Goal: Task Accomplishment & Management: Use online tool/utility

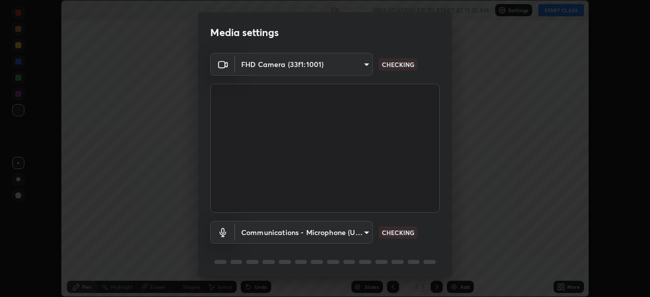
scroll to position [36, 0]
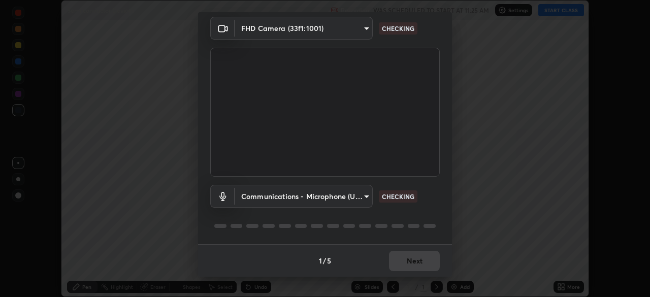
click at [498, 230] on div "Media settings FHD Camera (33f1:1001) 4fdf81076a601c9f7b889e8f549ef0418a998f6cc…" at bounding box center [325, 148] width 650 height 297
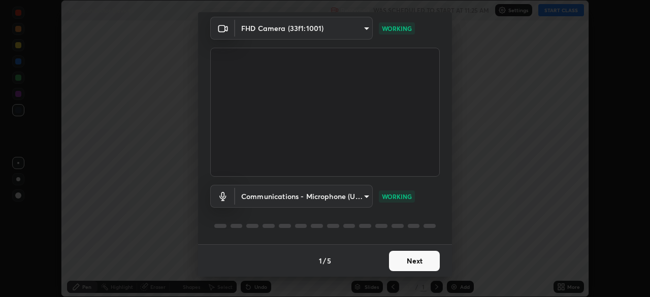
click at [391, 264] on button "Next" at bounding box center [414, 261] width 51 height 20
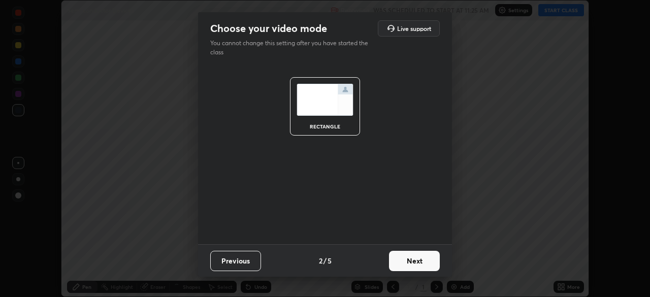
scroll to position [0, 0]
click at [398, 265] on button "Next" at bounding box center [414, 261] width 51 height 20
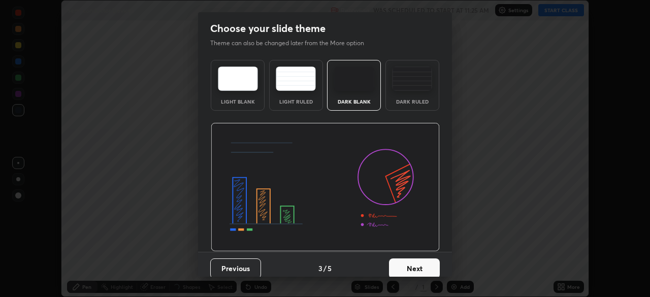
click at [411, 99] on div "Dark Ruled" at bounding box center [412, 101] width 41 height 5
click at [399, 267] on button "Next" at bounding box center [414, 268] width 51 height 20
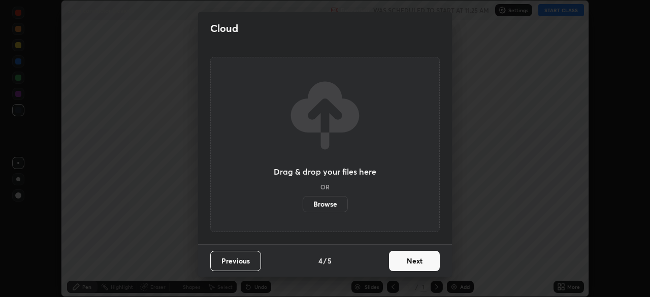
click at [401, 269] on button "Next" at bounding box center [414, 261] width 51 height 20
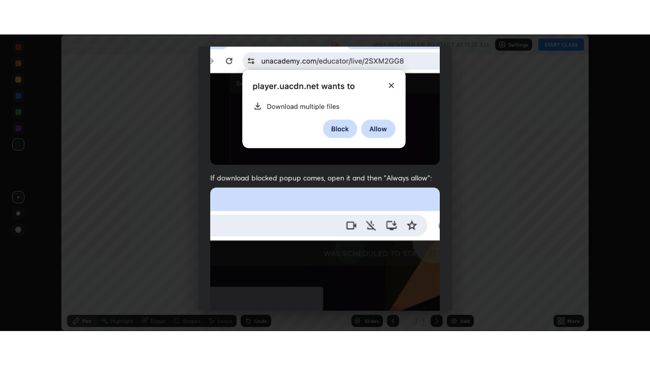
scroll to position [243, 0]
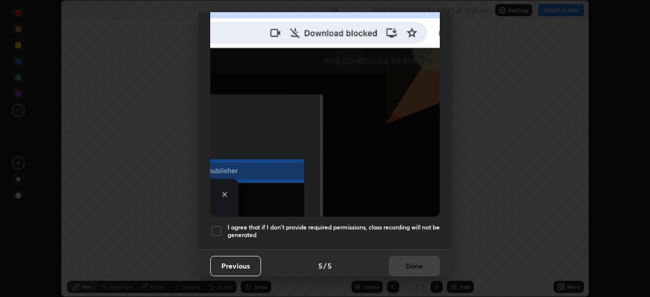
click at [409, 224] on h5 "I agree that if I don't provide required permissions, class recording will not …" at bounding box center [333, 231] width 212 height 16
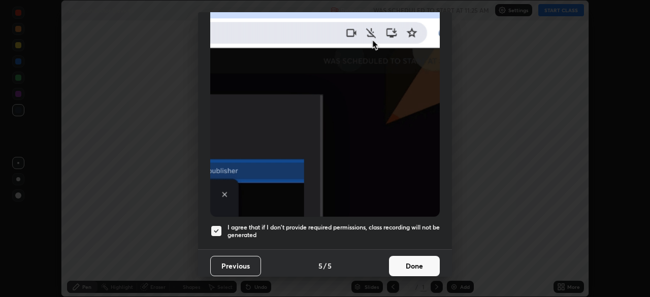
click at [403, 267] on button "Done" at bounding box center [414, 266] width 51 height 20
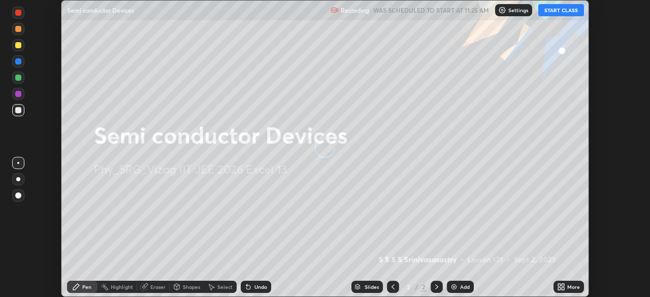
click at [572, 9] on button "START CLASS" at bounding box center [561, 10] width 46 height 12
click at [570, 291] on div "More" at bounding box center [568, 287] width 30 height 12
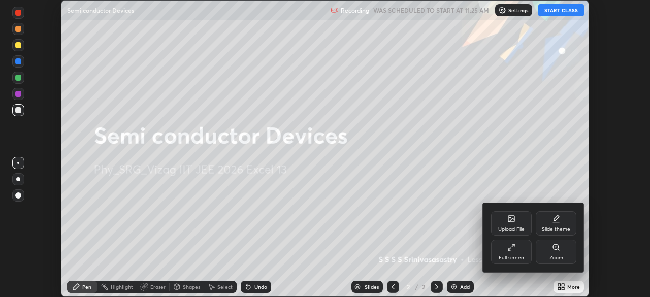
click at [515, 256] on div "Full screen" at bounding box center [510, 257] width 25 height 5
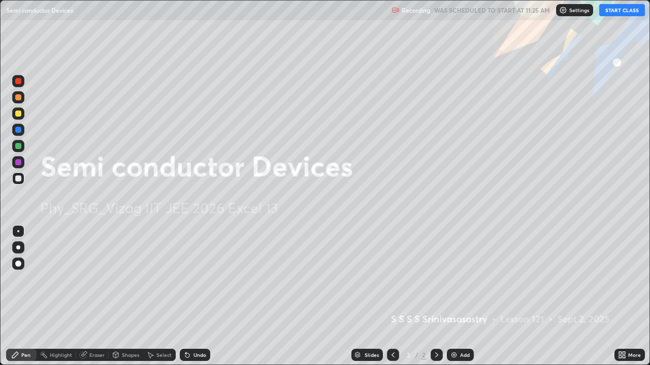
scroll to position [365, 650]
click at [464, 296] on div "Add" at bounding box center [465, 355] width 10 height 5
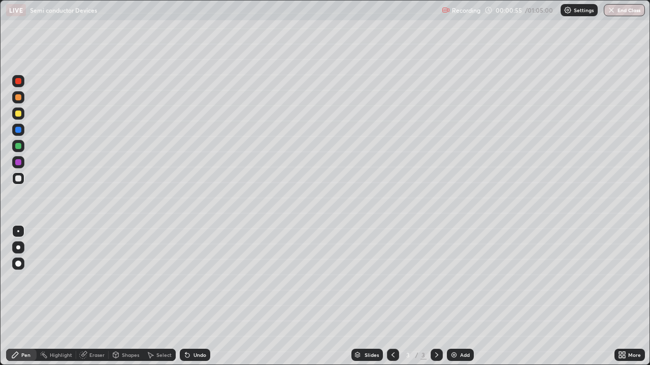
click at [127, 296] on div "Shapes" at bounding box center [130, 355] width 17 height 5
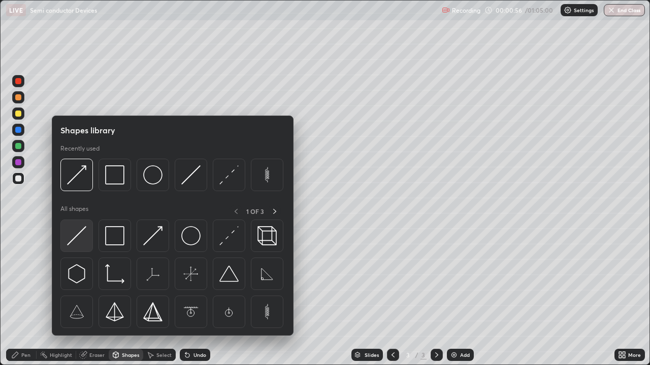
click at [81, 239] on img at bounding box center [76, 235] width 19 height 19
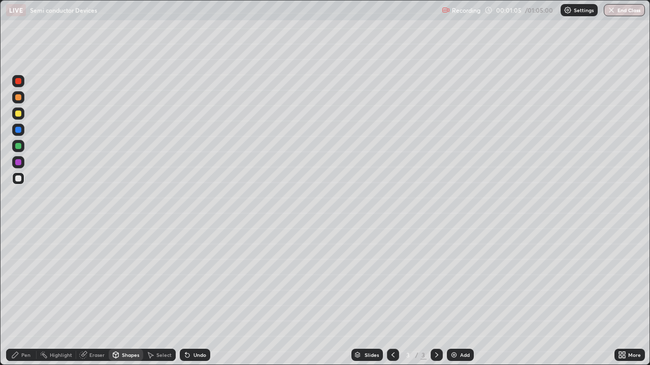
click at [195, 296] on div "Undo" at bounding box center [199, 355] width 13 height 5
click at [196, 296] on div "Undo" at bounding box center [199, 355] width 13 height 5
click at [193, 296] on div "Undo" at bounding box center [199, 355] width 13 height 5
click at [97, 296] on div "Eraser" at bounding box center [96, 355] width 15 height 5
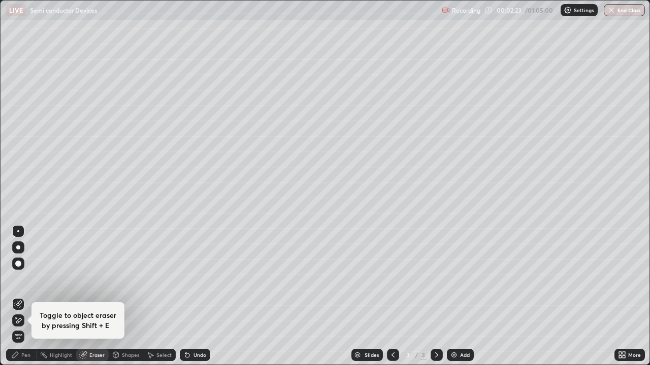
click at [26, 296] on div "Pen" at bounding box center [21, 355] width 30 height 12
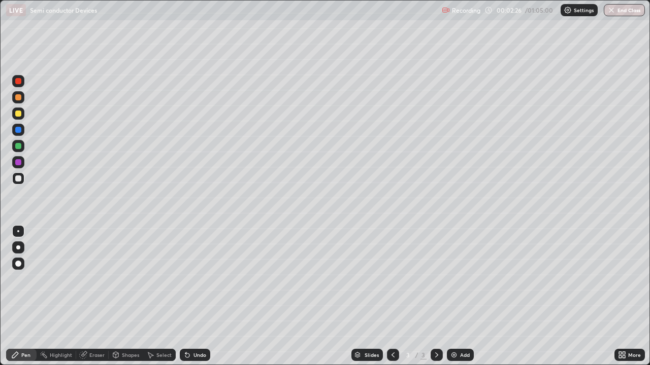
click at [19, 131] on div at bounding box center [18, 130] width 6 height 6
click at [19, 116] on div at bounding box center [18, 114] width 6 height 6
click at [126, 296] on div "Shapes" at bounding box center [130, 355] width 17 height 5
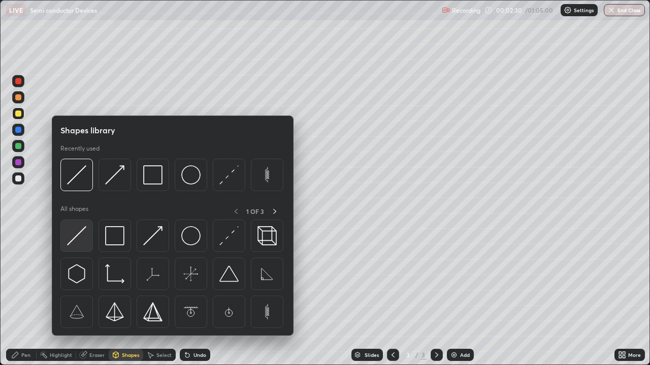
click at [80, 238] on img at bounding box center [76, 235] width 19 height 19
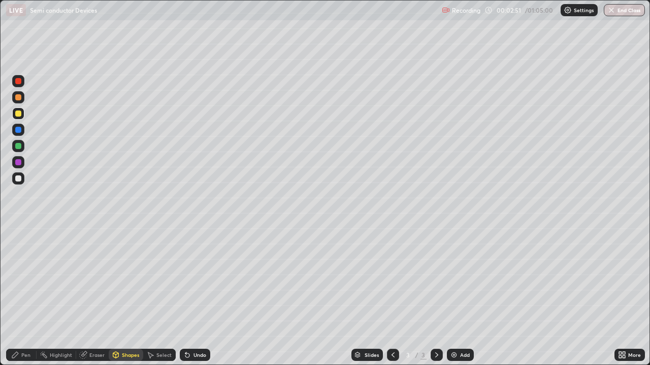
click at [195, 296] on div "Undo" at bounding box center [199, 355] width 13 height 5
click at [30, 296] on div "Pen" at bounding box center [21, 355] width 30 height 12
click at [19, 179] on div at bounding box center [18, 179] width 6 height 6
click at [19, 113] on div at bounding box center [18, 114] width 6 height 6
click at [22, 179] on div at bounding box center [18, 179] width 12 height 12
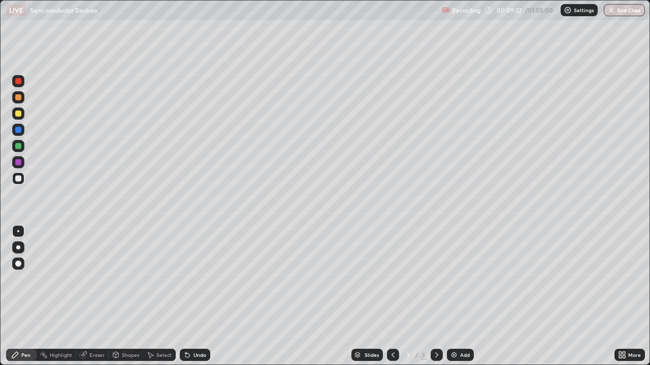
click at [24, 296] on div "Pen" at bounding box center [25, 355] width 9 height 5
click at [17, 262] on div at bounding box center [18, 264] width 6 height 6
click at [18, 182] on div at bounding box center [18, 179] width 12 height 12
click at [93, 296] on div "Eraser" at bounding box center [96, 355] width 15 height 5
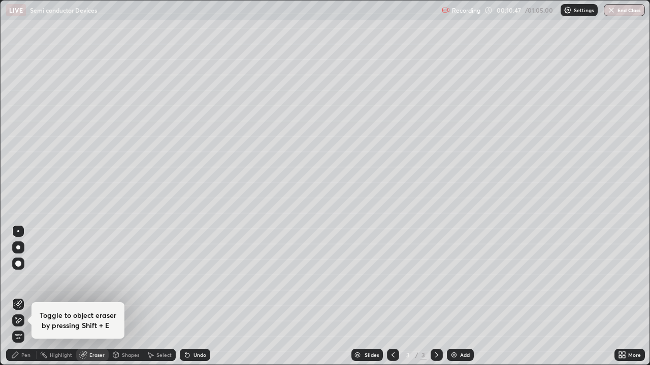
click at [102, 296] on div "Eraser" at bounding box center [96, 355] width 15 height 5
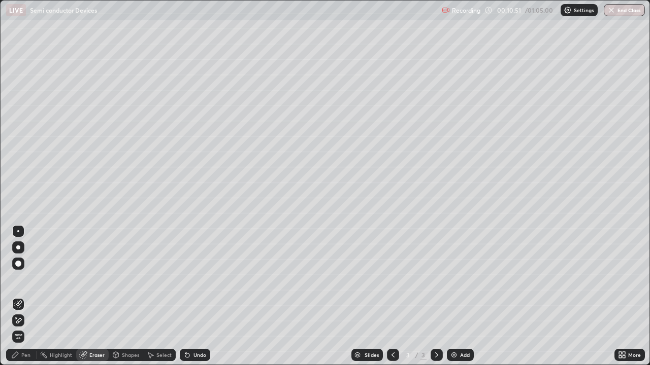
click at [22, 296] on div "Pen" at bounding box center [25, 355] width 9 height 5
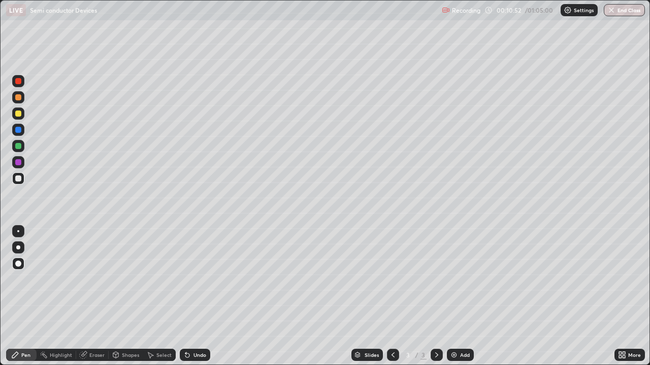
click at [127, 296] on div "Shapes" at bounding box center [130, 355] width 17 height 5
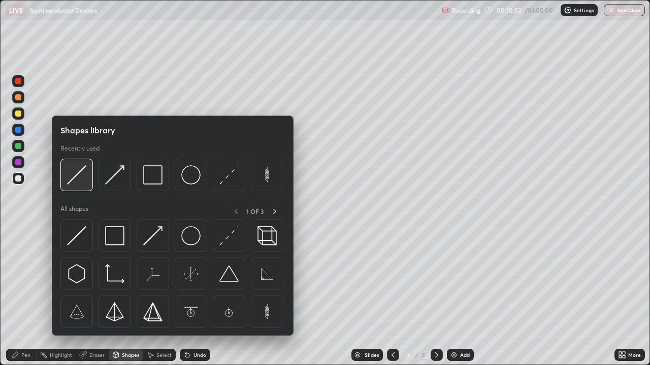
click at [76, 179] on img at bounding box center [76, 174] width 19 height 19
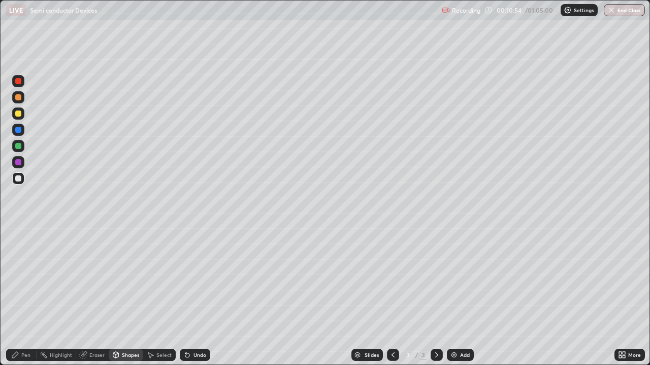
click at [18, 114] on div at bounding box center [18, 114] width 6 height 6
click at [22, 296] on div "Pen" at bounding box center [25, 355] width 9 height 5
click at [197, 296] on div "Undo" at bounding box center [199, 355] width 13 height 5
click at [195, 296] on div "Undo" at bounding box center [199, 355] width 13 height 5
click at [18, 162] on div at bounding box center [18, 162] width 6 height 6
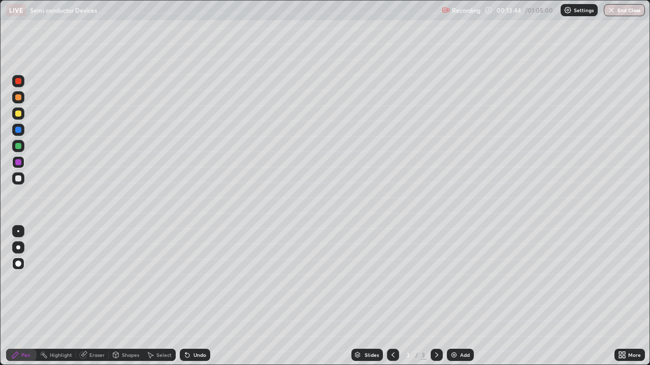
click at [17, 114] on div at bounding box center [18, 114] width 6 height 6
click at [20, 162] on div at bounding box center [18, 162] width 6 height 6
click at [456, 296] on img at bounding box center [454, 355] width 8 height 8
click at [19, 179] on div at bounding box center [18, 179] width 6 height 6
click at [128, 296] on div "Shapes" at bounding box center [130, 355] width 17 height 5
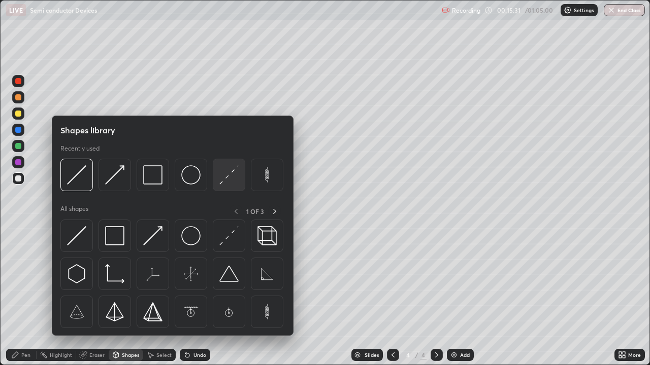
click at [226, 176] on img at bounding box center [228, 174] width 19 height 19
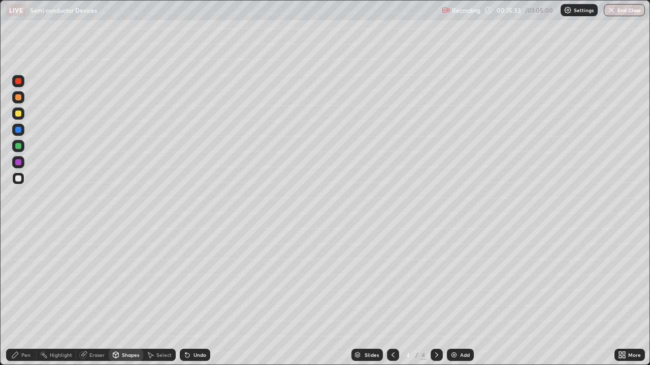
click at [25, 296] on div "Pen" at bounding box center [25, 355] width 9 height 5
click at [124, 296] on div "Shapes" at bounding box center [130, 355] width 17 height 5
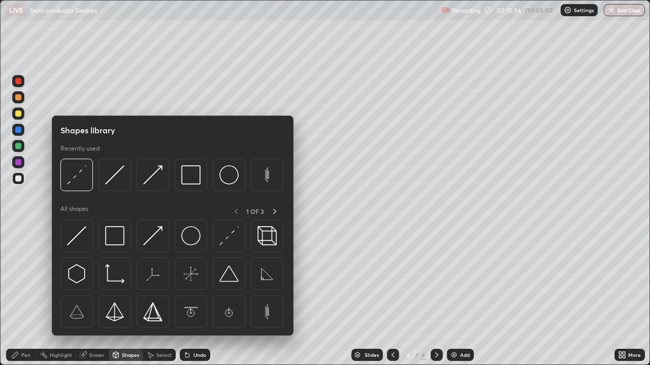
click at [116, 182] on img at bounding box center [114, 174] width 19 height 19
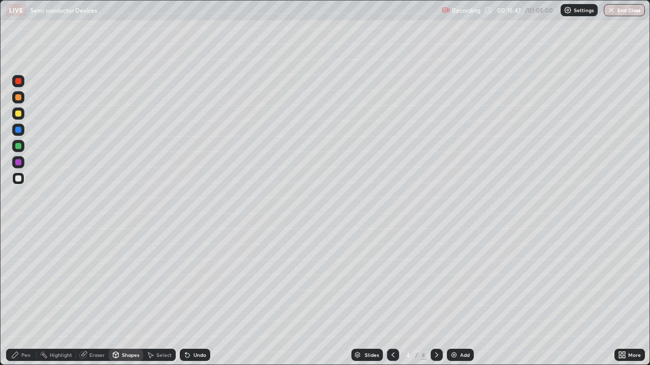
click at [197, 296] on div "Undo" at bounding box center [199, 355] width 13 height 5
click at [198, 296] on div "Undo" at bounding box center [199, 355] width 13 height 5
click at [197, 296] on div "Undo" at bounding box center [199, 355] width 13 height 5
click at [132, 296] on div "Shapes" at bounding box center [130, 355] width 17 height 5
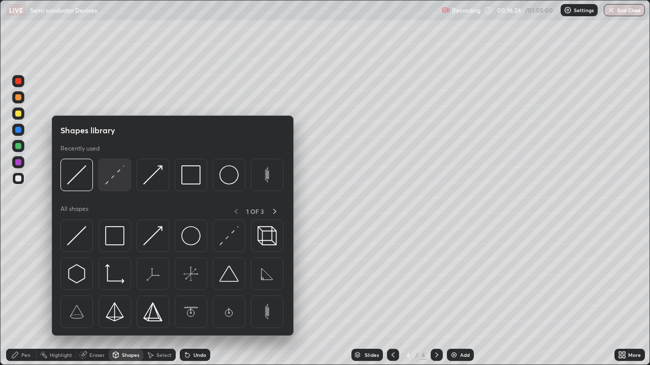
click at [119, 179] on img at bounding box center [114, 174] width 19 height 19
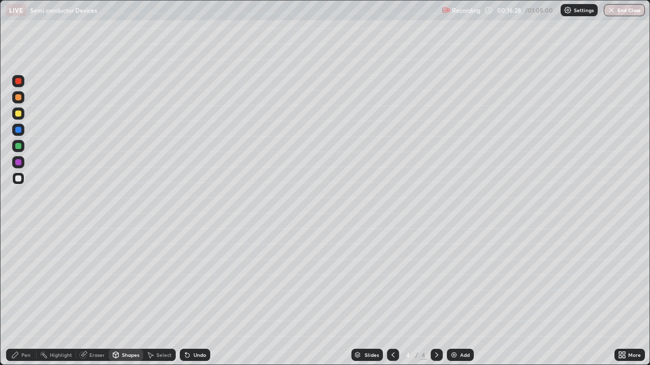
click at [25, 296] on div "Pen" at bounding box center [25, 355] width 9 height 5
click at [128, 296] on div "Shapes" at bounding box center [130, 355] width 17 height 5
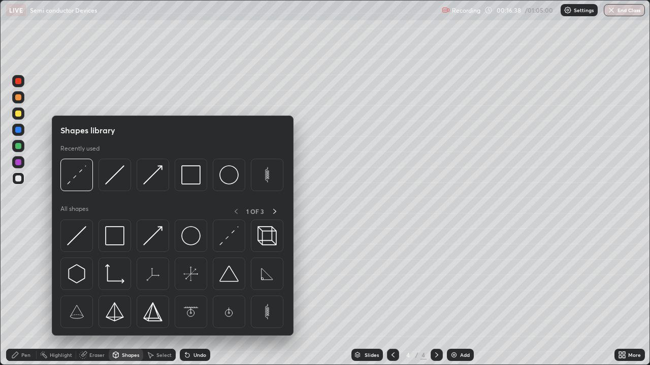
click at [113, 179] on img at bounding box center [114, 174] width 19 height 19
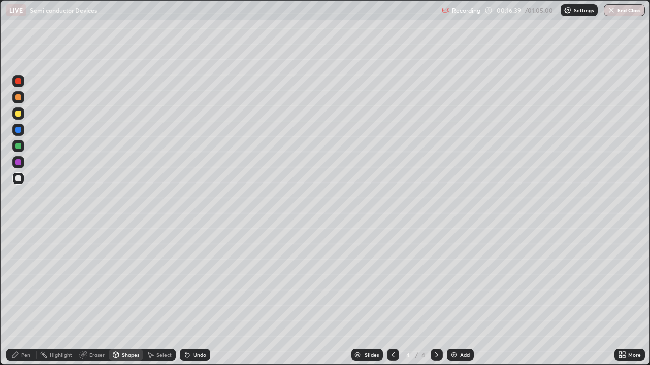
click at [19, 114] on div at bounding box center [18, 114] width 6 height 6
click at [190, 296] on div "Undo" at bounding box center [195, 355] width 30 height 12
click at [28, 296] on div "Pen" at bounding box center [25, 355] width 9 height 5
click at [18, 231] on div at bounding box center [18, 231] width 2 height 2
click at [195, 296] on div "Undo" at bounding box center [199, 355] width 13 height 5
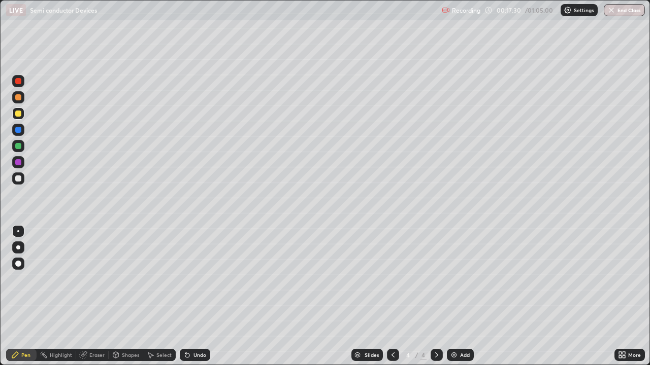
click at [193, 296] on div "Undo" at bounding box center [199, 355] width 13 height 5
click at [189, 296] on icon at bounding box center [187, 355] width 8 height 8
click at [122, 296] on div "Shapes" at bounding box center [130, 355] width 17 height 5
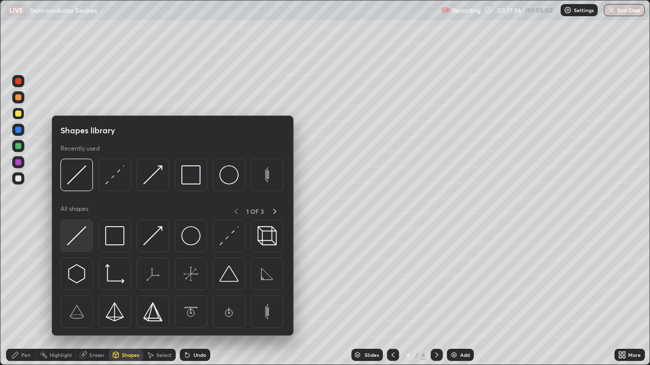
click at [80, 238] on img at bounding box center [76, 235] width 19 height 19
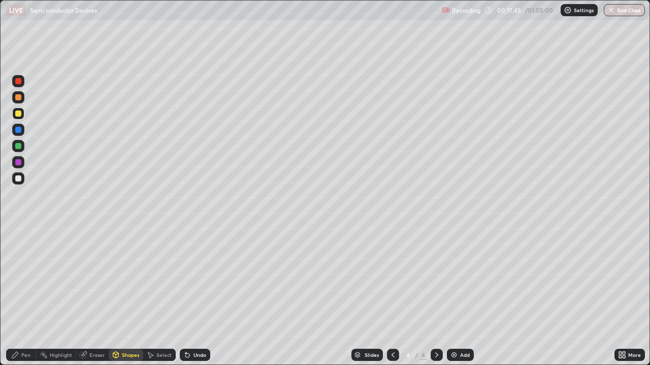
click at [193, 296] on div "Undo" at bounding box center [199, 355] width 13 height 5
click at [22, 296] on div "Pen" at bounding box center [25, 355] width 9 height 5
click at [21, 178] on div at bounding box center [18, 179] width 6 height 6
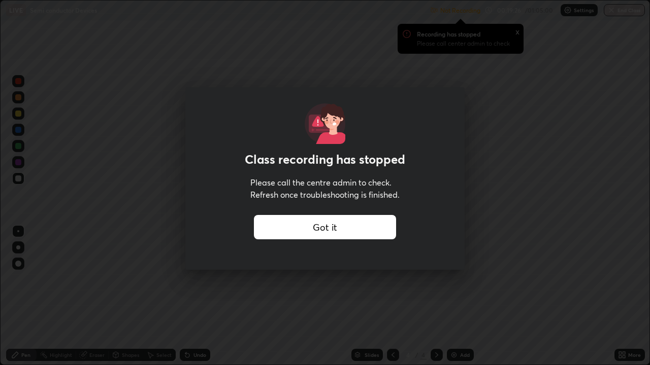
click at [360, 230] on div "Got it" at bounding box center [325, 227] width 142 height 24
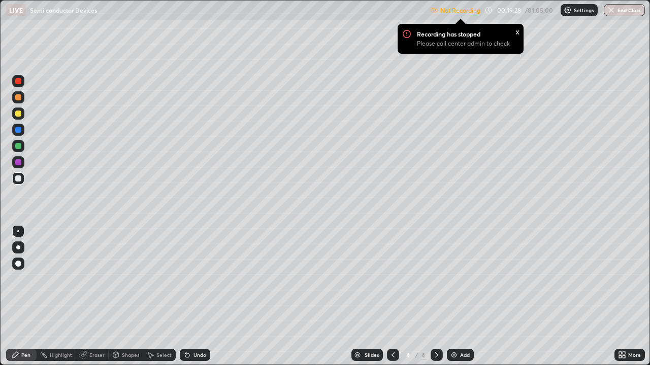
click at [566, 8] on img at bounding box center [567, 10] width 8 height 8
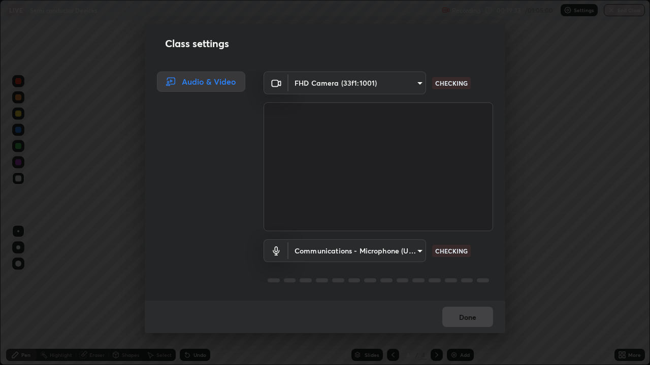
scroll to position [1, 0]
click at [421, 83] on body "Erase all LIVE Semi conductor Devices Recording 00:19:35 / 01:05:00 Settings En…" at bounding box center [325, 182] width 650 height 365
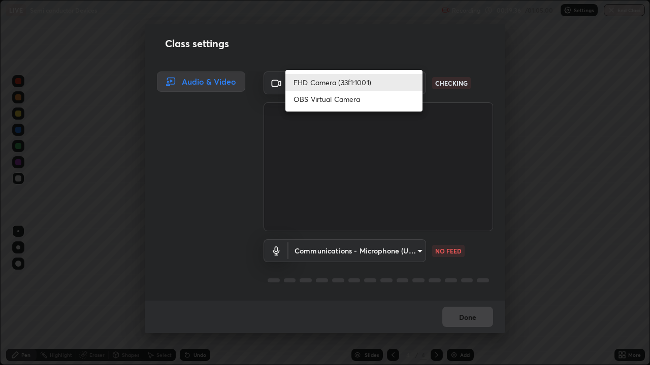
scroll to position [1, 0]
click at [431, 162] on div at bounding box center [325, 182] width 650 height 365
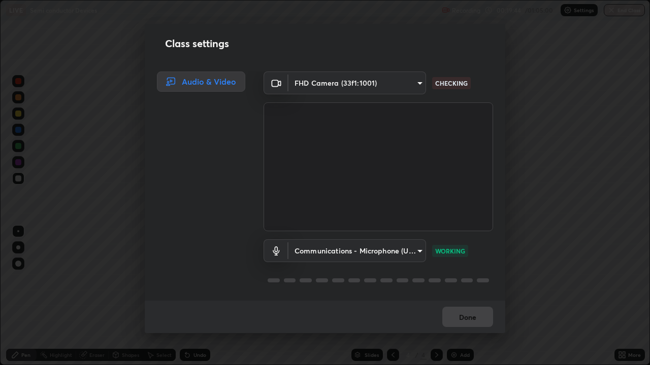
click at [418, 249] on body "Erase all LIVE Semi conductor Devices Recording 00:19:44 / 01:05:00 Settings En…" at bounding box center [325, 182] width 650 height 365
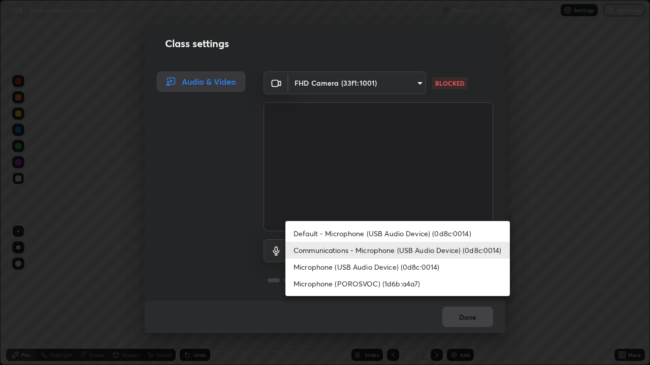
click at [411, 266] on li "Microphone (USB Audio Device) (0d8c:0014)" at bounding box center [397, 267] width 224 height 17
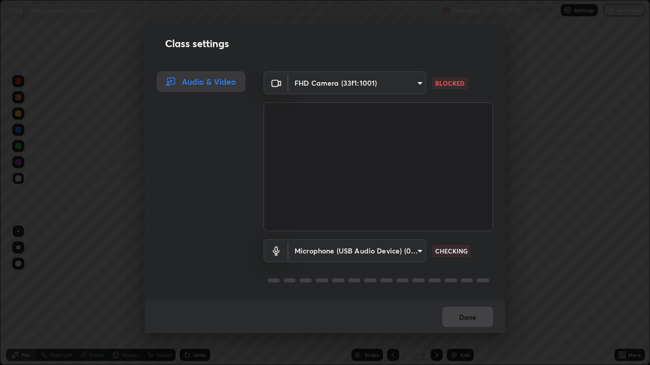
click at [415, 249] on body "Erase all LIVE Semi conductor Devices Recording 00:19:55 / 01:05:00 Settings En…" at bounding box center [325, 182] width 650 height 365
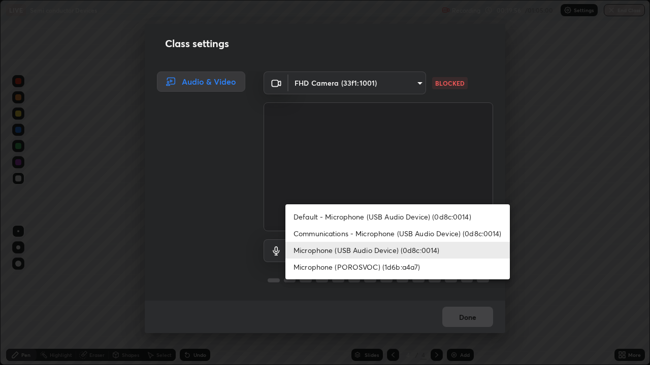
click at [375, 234] on li "Communications - Microphone (USB Audio Device) (0d8c:0014)" at bounding box center [397, 233] width 224 height 17
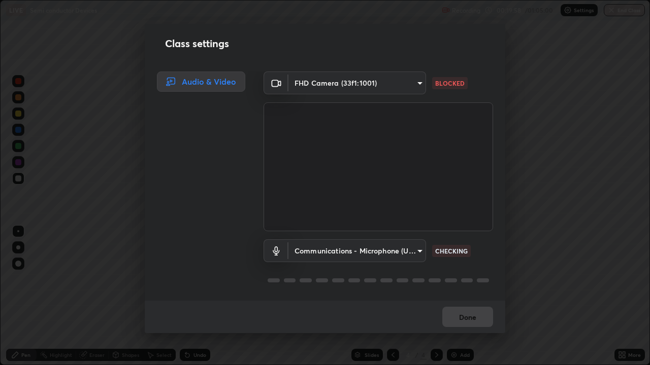
click at [416, 249] on body "Erase all LIVE Semi conductor Devices Recording 00:19:58 / 01:05:00 Settings En…" at bounding box center [325, 182] width 650 height 365
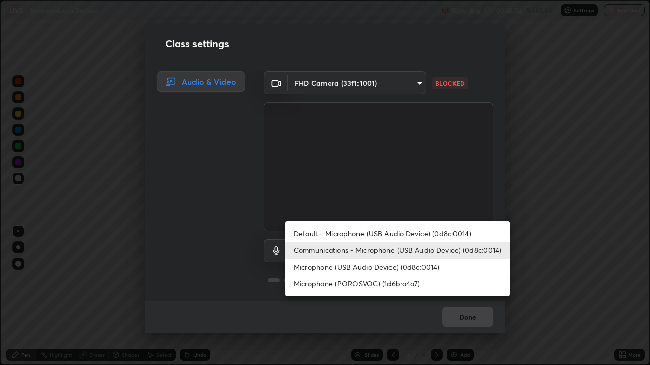
click at [422, 237] on li "Default - Microphone (USB Audio Device) (0d8c:0014)" at bounding box center [397, 233] width 224 height 17
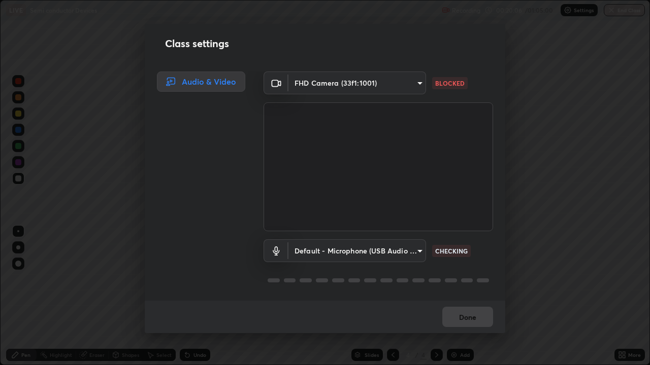
click at [415, 252] on body "Erase all LIVE Semi conductor Devices Recording 00:20:06 / 01:05:00 Settings En…" at bounding box center [325, 182] width 650 height 365
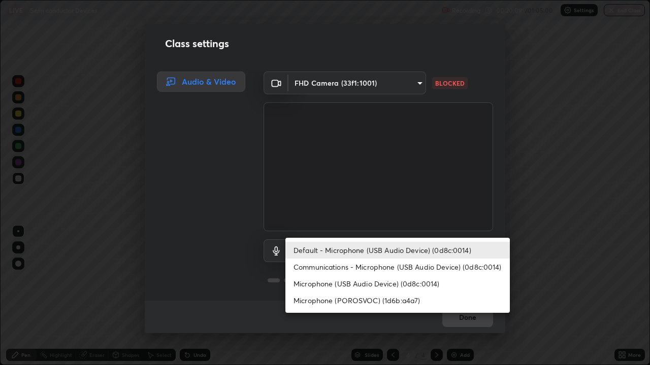
click at [404, 296] on li "Microphone (POROSVOC) (1d6b:a4a7)" at bounding box center [397, 300] width 224 height 17
type input "751453cf5e3b018dab33aee6a187cc7a94c99a0b3813d811c127f3fd7837985d"
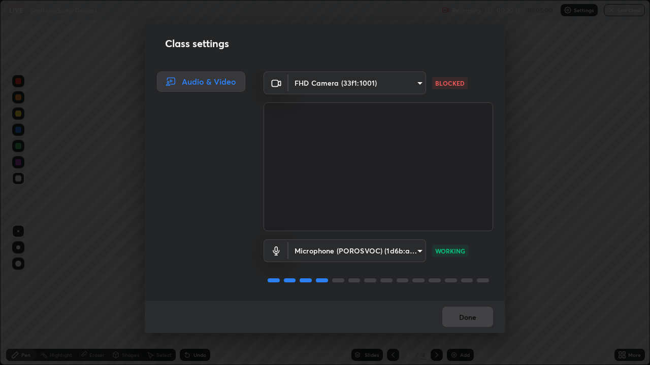
click at [419, 83] on body "Erase all LIVE Semi conductor Devices Recording 00:20:15 / 01:05:00 Settings En…" at bounding box center [325, 182] width 650 height 365
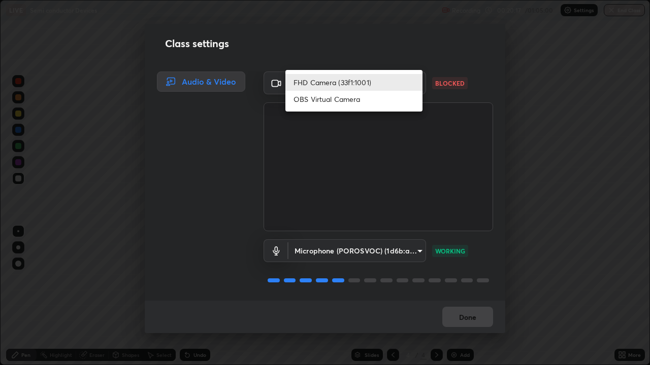
click at [459, 114] on div at bounding box center [325, 182] width 650 height 365
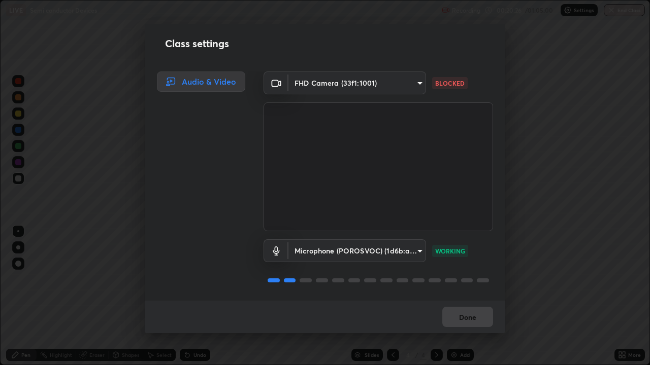
click at [536, 249] on div "Class settings Audio & Video FHD Camera (33f1:1001) 4fdf81076a601c9f7b889e8f549…" at bounding box center [325, 182] width 650 height 365
click at [416, 82] on body "Erase all LIVE Semi conductor Devices Recording 00:20:31 / 01:05:00 Settings En…" at bounding box center [325, 182] width 650 height 365
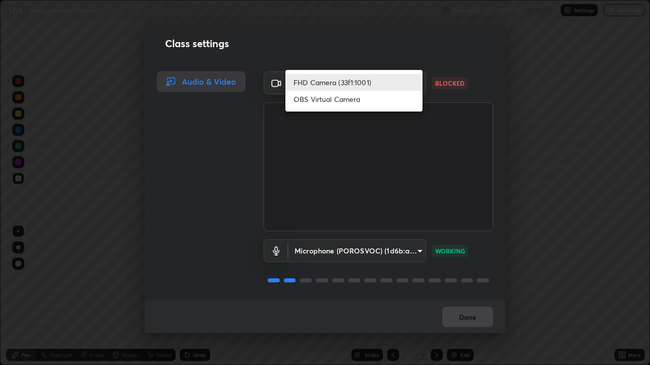
click at [371, 103] on li "OBS Virtual Camera" at bounding box center [353, 99] width 137 height 17
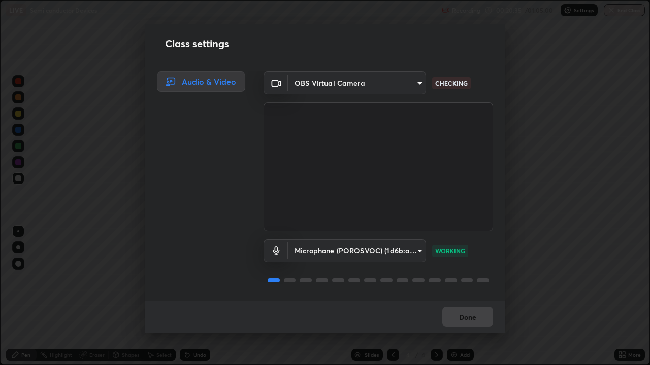
click at [415, 81] on body "Erase all LIVE Semi conductor Devices Recording 00:20:35 / 01:05:00 Settings En…" at bounding box center [325, 182] width 650 height 365
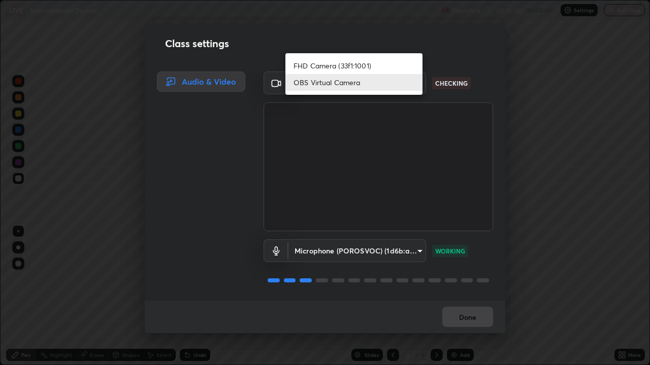
click at [381, 68] on li "FHD Camera (33f1:1001)" at bounding box center [353, 65] width 137 height 17
type input "4fdf81076a601c9f7b889e8f549ef0418a998f6cca3d813ed913ca18274bc6a1"
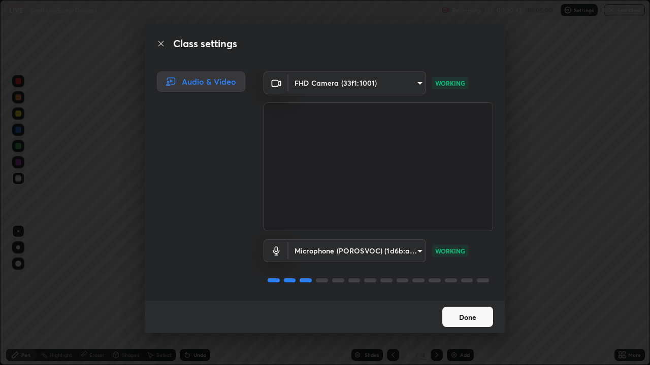
click at [484, 296] on button "Done" at bounding box center [467, 317] width 51 height 20
click at [647, 185] on div "Class settings Audio & Video FHD Camera (33f1:1001) 4fdf81076a601c9f7b889e8f549…" at bounding box center [325, 182] width 650 height 365
click at [545, 296] on div "Class settings Audio & Video FHD Camera (33f1:1001) 4fdf81076a601c9f7b889e8f549…" at bounding box center [325, 182] width 650 height 365
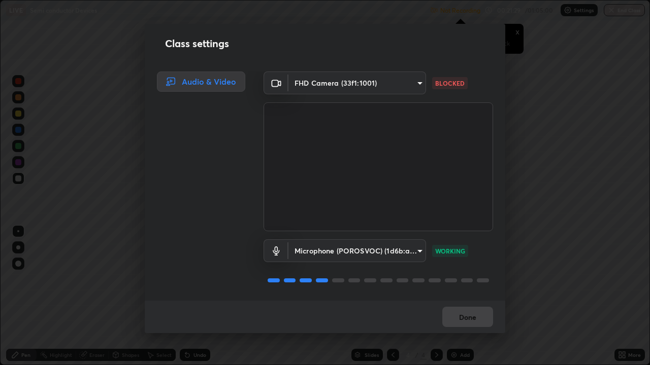
click at [481, 296] on div "Done" at bounding box center [325, 317] width 360 height 32
click at [327, 83] on body "Erase all LIVE Semi conductor Devices Not Recording Recording has stopped Pleas…" at bounding box center [325, 182] width 650 height 365
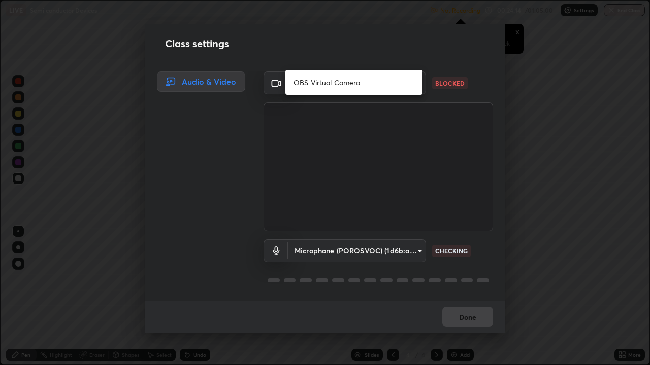
click at [310, 106] on div at bounding box center [325, 182] width 650 height 365
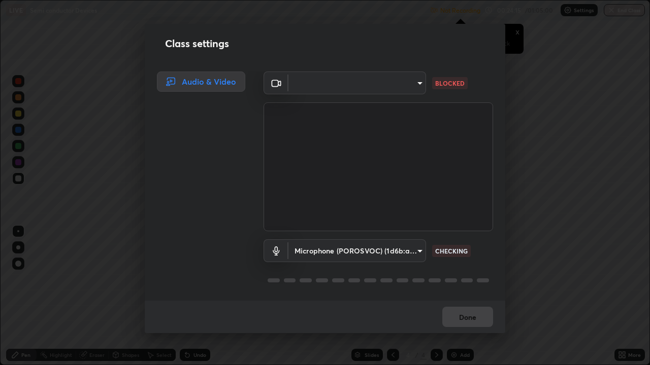
click at [328, 84] on body "Erase all LIVE Semi conductor Devices Not Recording Recording has stopped Pleas…" at bounding box center [325, 182] width 650 height 365
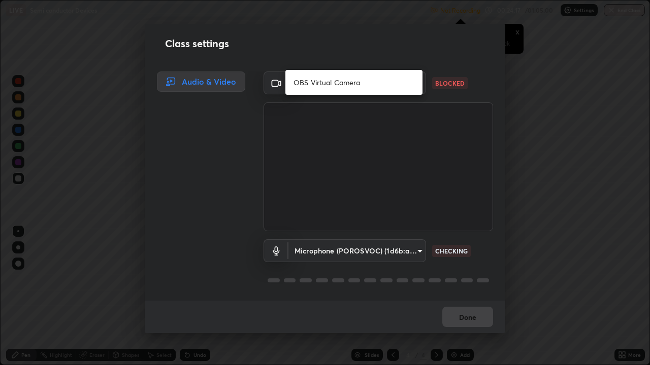
click at [307, 247] on div at bounding box center [325, 182] width 650 height 365
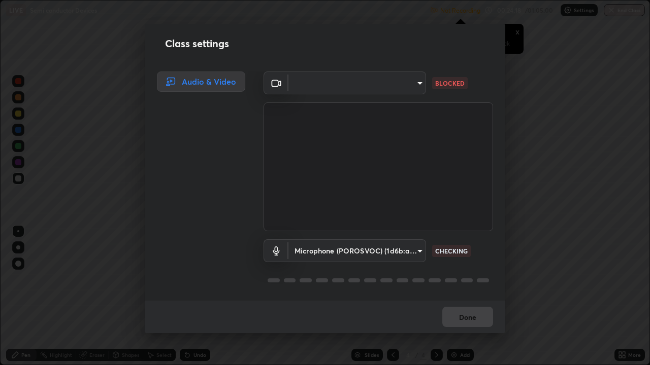
click at [308, 253] on body "Erase all LIVE Semi conductor Devices Not Recording Recording has stopped Pleas…" at bounding box center [325, 182] width 650 height 365
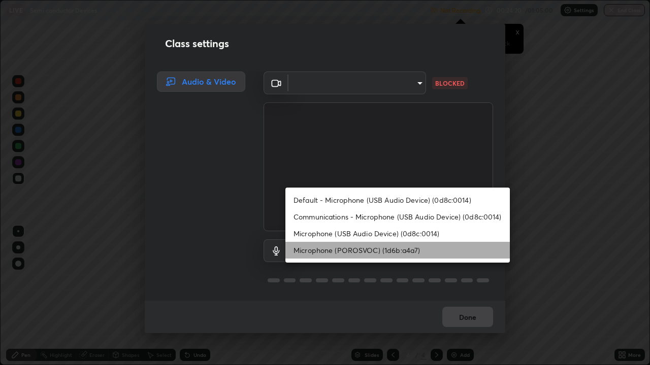
click at [311, 250] on li "Microphone (POROSVOC) (1d6b:a4a7)" at bounding box center [397, 250] width 224 height 17
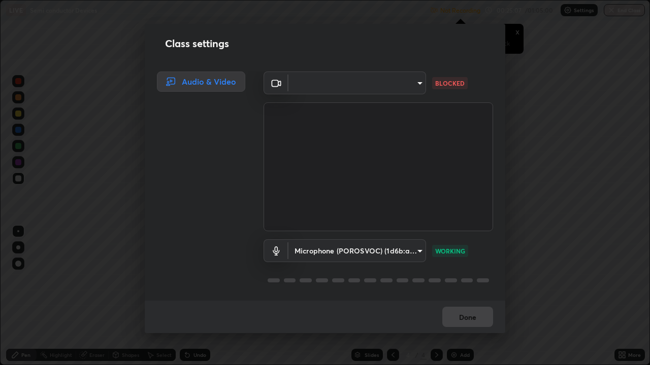
click at [543, 296] on div "Class settings Audio & Video ​ 4fdf81076a601c9f7b889e8f549ef0418a998f6cca3d813e…" at bounding box center [325, 182] width 650 height 365
click at [2, 296] on div "Class settings Audio & Video ​ 4fdf81076a601c9f7b889e8f549ef0418a998f6cca3d813e…" at bounding box center [325, 182] width 650 height 365
click at [621, 160] on div "Class settings Audio & Video ​ 4fdf81076a601c9f7b889e8f549ef0418a998f6cca3d813e…" at bounding box center [325, 182] width 650 height 365
click at [302, 83] on body "Erase all LIVE Semi conductor Devices Not Recording Recording has stopped Pleas…" at bounding box center [325, 182] width 650 height 365
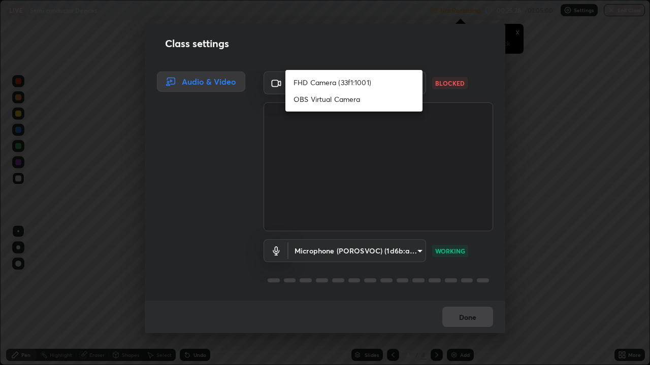
click at [302, 81] on li "FHD Camera (33f1:1001)" at bounding box center [353, 82] width 137 height 17
type input "90e0295ed988bf7448a94807c933ef365103f3ea4584ae8c37bb74e815d408a2"
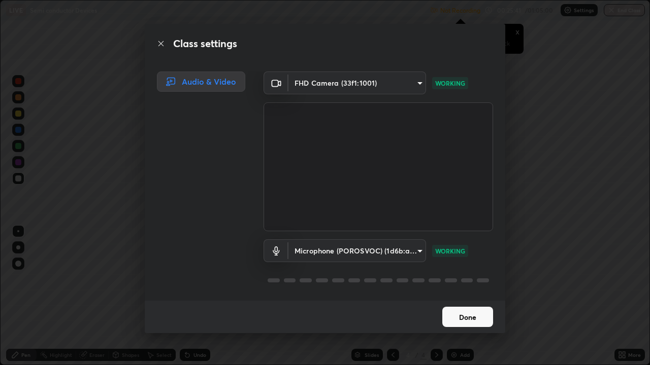
scroll to position [1, 0]
click at [456, 296] on button "Done" at bounding box center [467, 317] width 51 height 20
click at [452, 296] on button "Done" at bounding box center [467, 317] width 51 height 20
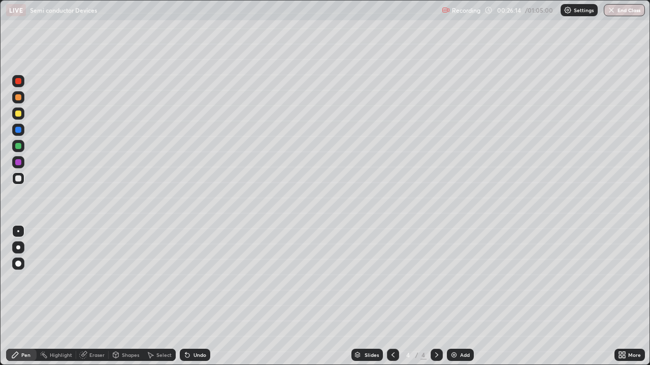
click at [19, 118] on div at bounding box center [18, 114] width 12 height 12
click at [20, 180] on div at bounding box center [18, 179] width 6 height 6
click at [20, 116] on div at bounding box center [18, 114] width 6 height 6
click at [21, 178] on div at bounding box center [18, 179] width 6 height 6
click at [201, 296] on div "Undo" at bounding box center [199, 355] width 13 height 5
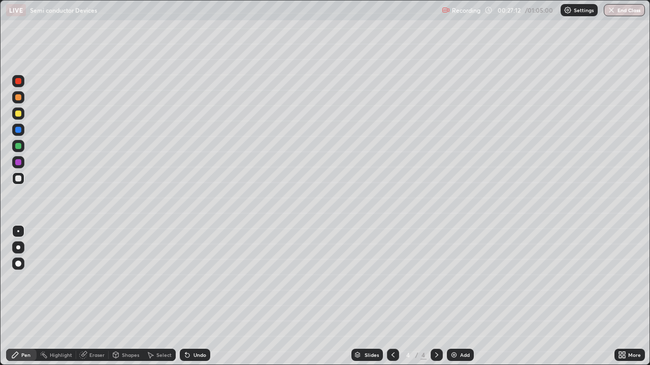
click at [23, 100] on div at bounding box center [18, 97] width 12 height 12
click at [20, 179] on div at bounding box center [18, 179] width 6 height 6
click at [21, 164] on div at bounding box center [18, 162] width 12 height 12
click at [248, 296] on div "Slides 4 / 4 Add" at bounding box center [412, 355] width 404 height 20
click at [290, 296] on div "Slides 4 / 4 Add" at bounding box center [412, 355] width 404 height 20
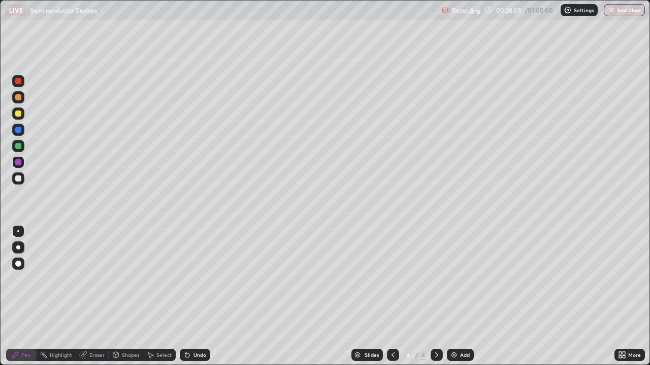
click at [283, 296] on div "Slides 4 / 4 Add" at bounding box center [412, 355] width 404 height 20
click at [18, 97] on div at bounding box center [18, 97] width 6 height 6
click at [197, 296] on div "Undo" at bounding box center [195, 355] width 30 height 12
click at [196, 296] on div "Undo" at bounding box center [199, 355] width 13 height 5
click at [20, 179] on div at bounding box center [18, 179] width 6 height 6
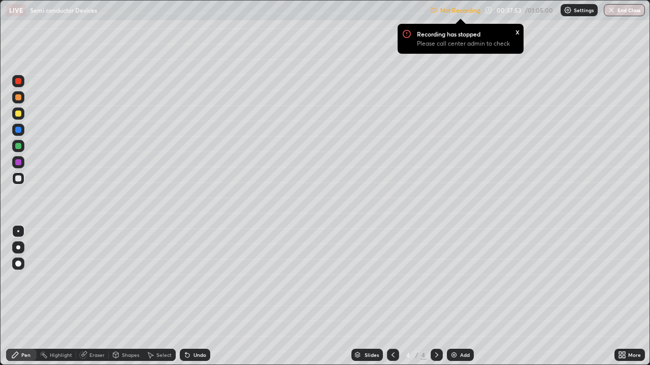
click at [589, 296] on div "Slides 4 / 4 Add" at bounding box center [412, 355] width 404 height 20
click at [621, 296] on icon at bounding box center [620, 357] width 3 height 3
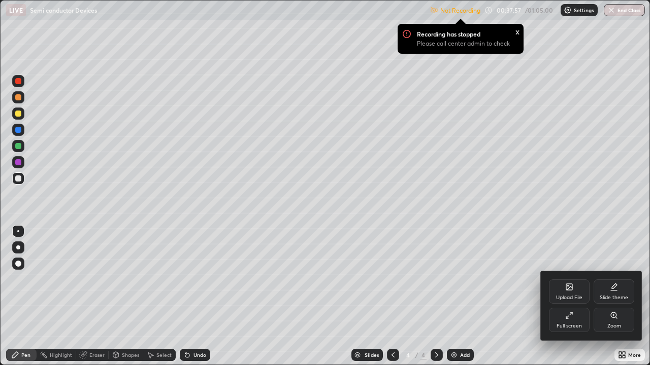
click at [572, 296] on div "Full screen" at bounding box center [569, 320] width 41 height 24
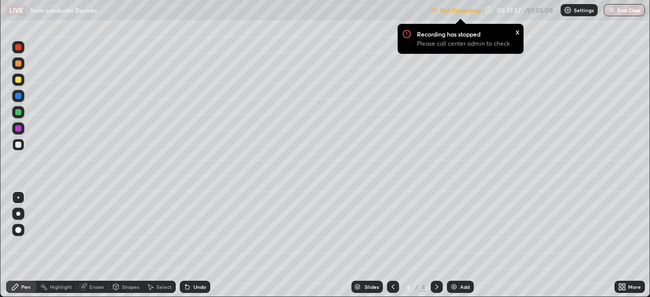
scroll to position [50466, 50114]
